Goal: Information Seeking & Learning: Find specific page/section

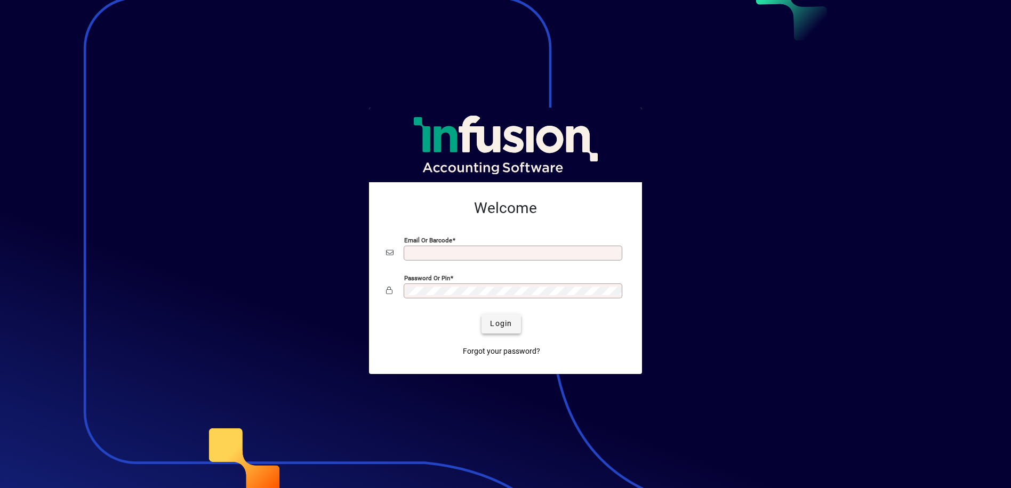
type input "**********"
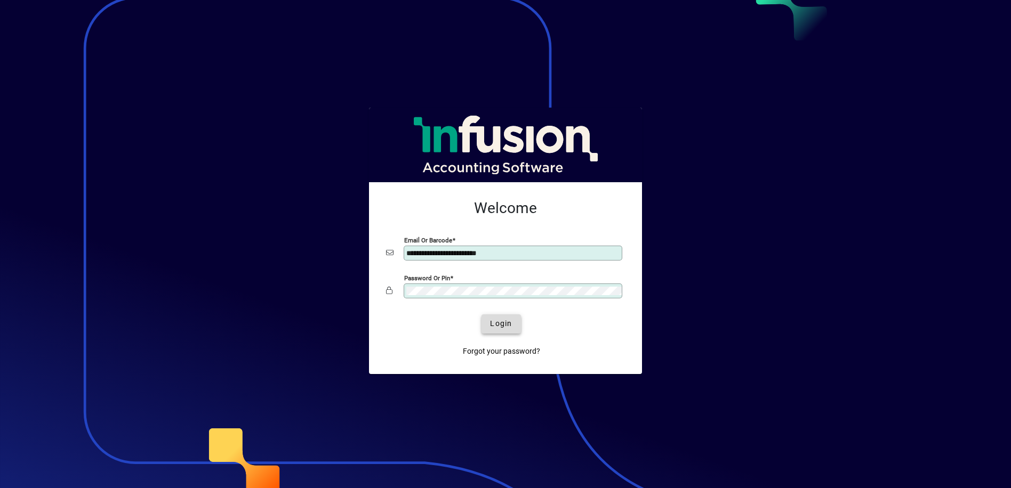
click at [495, 327] on span "Login" at bounding box center [501, 323] width 22 height 11
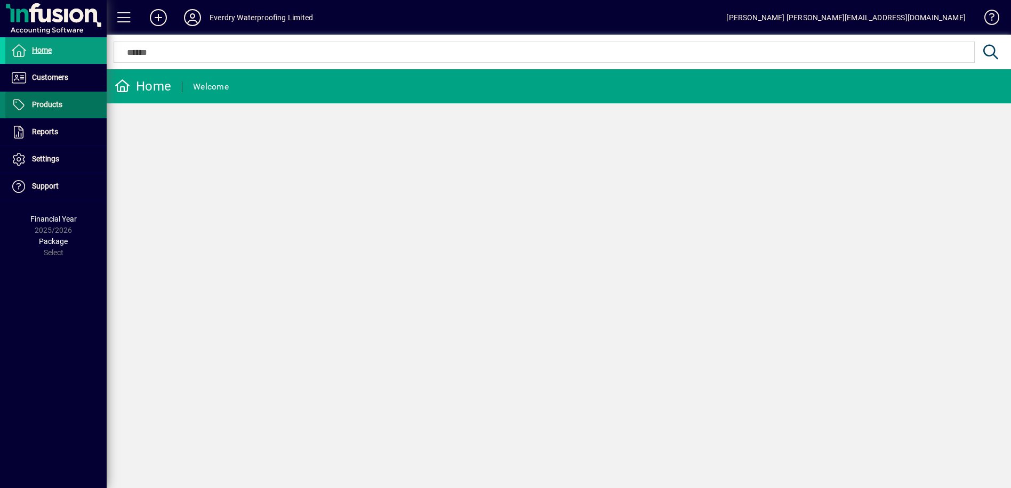
click at [38, 104] on span "Products" at bounding box center [47, 104] width 30 height 9
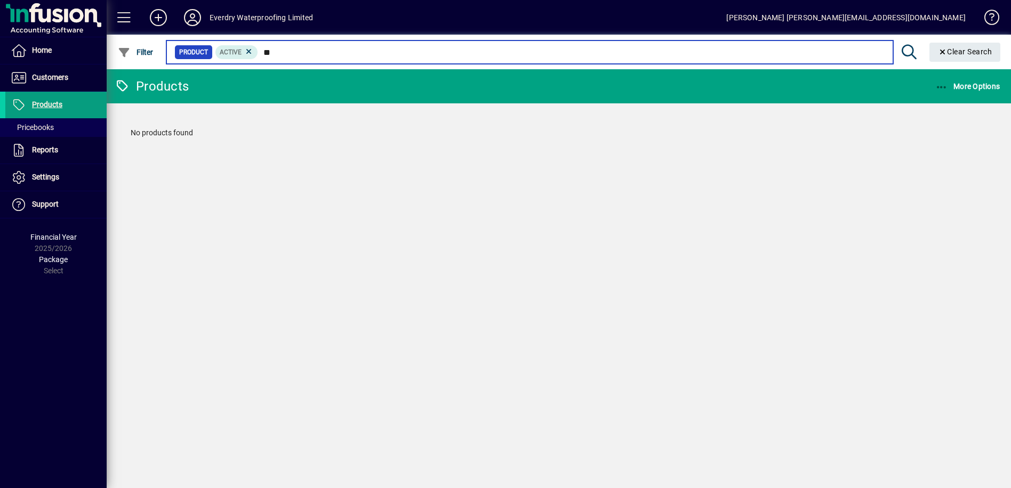
type input "*"
